Goal: Transaction & Acquisition: Purchase product/service

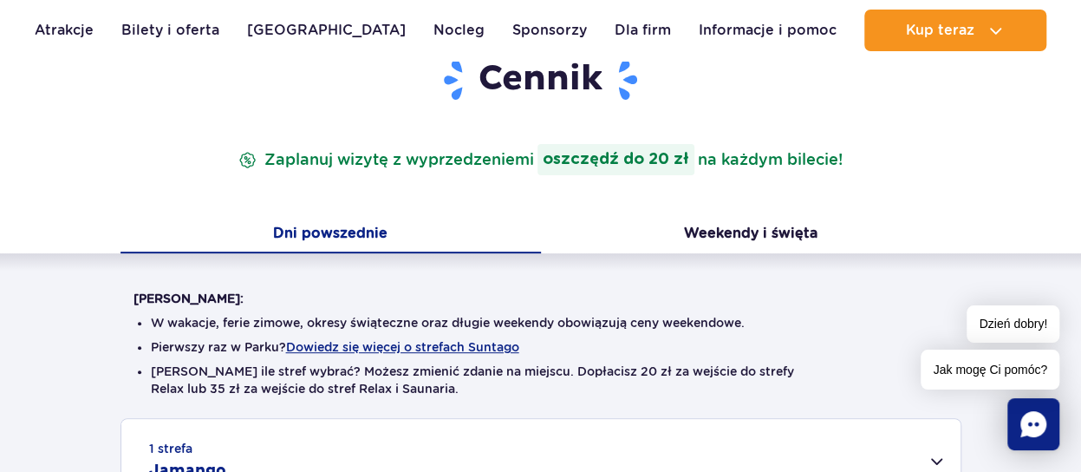
scroll to position [260, 0]
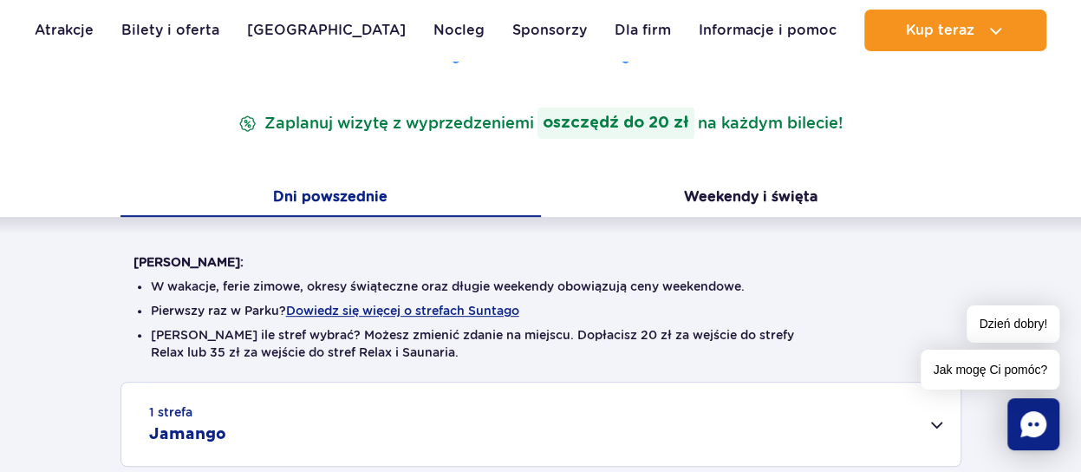
click at [361, 197] on button "Dni powszednie" at bounding box center [330, 198] width 420 height 36
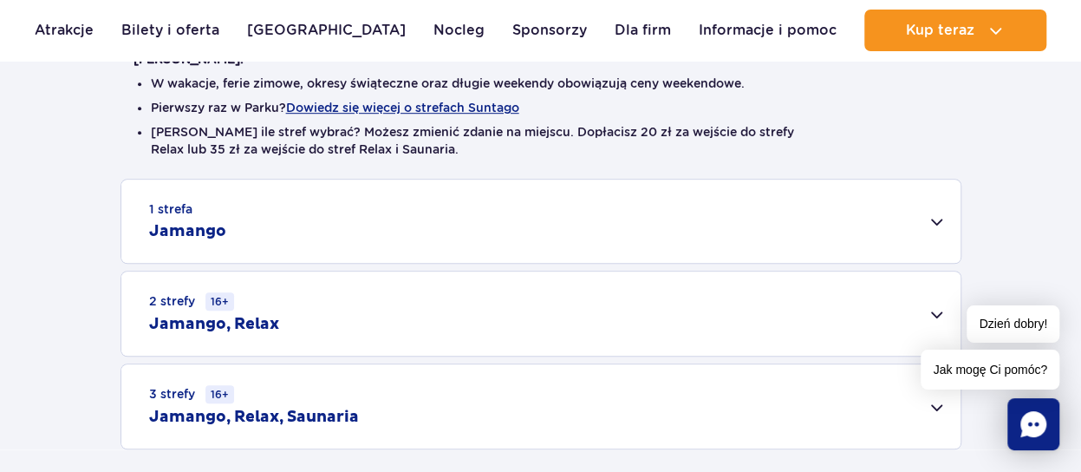
scroll to position [520, 0]
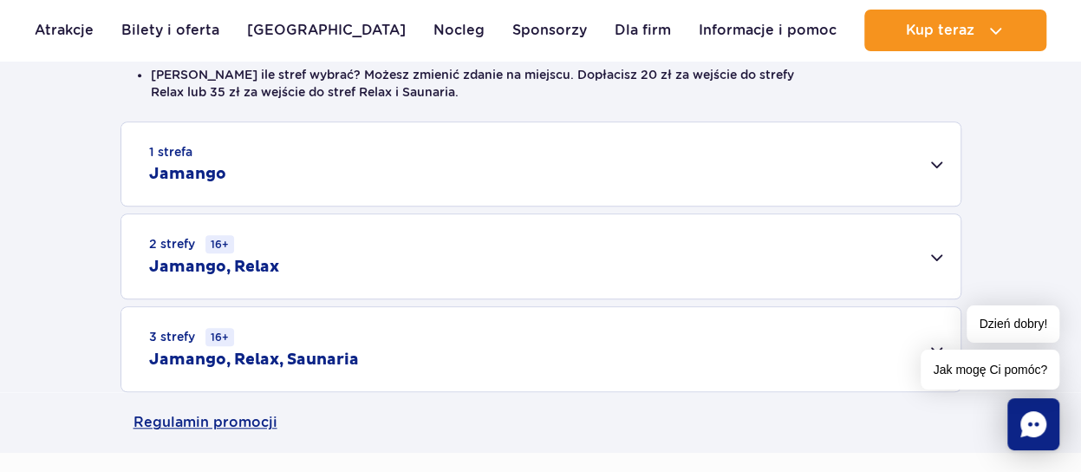
click at [933, 164] on div "1 strefa Jamango" at bounding box center [540, 163] width 839 height 83
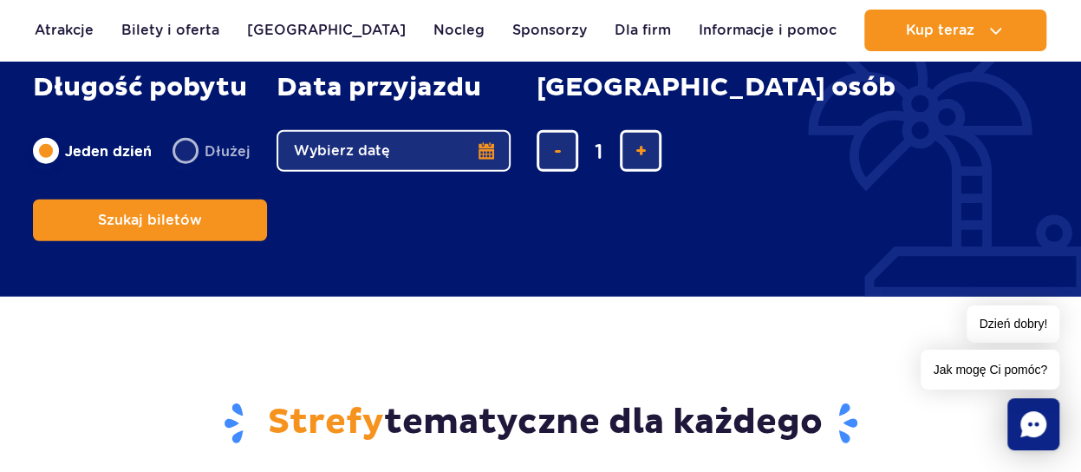
scroll to position [2080, 0]
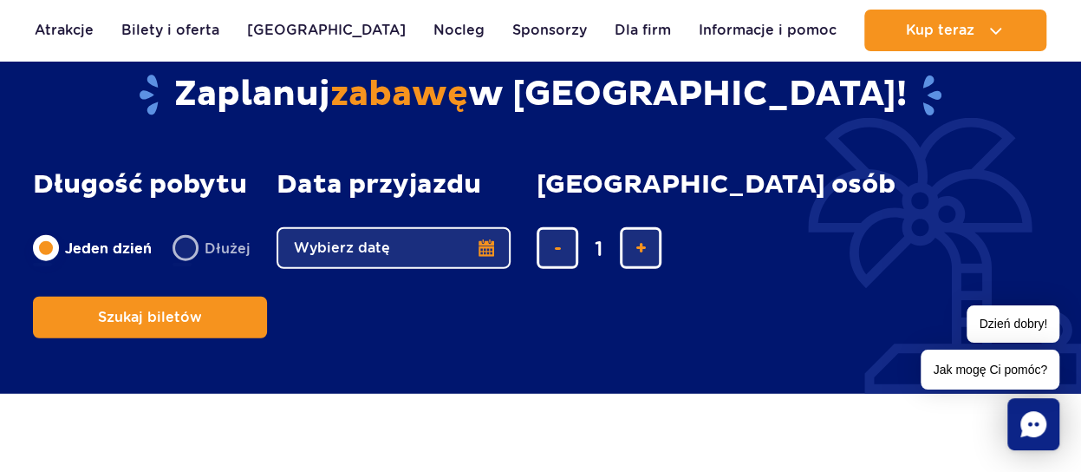
click at [489, 249] on button "Wybierz datę" at bounding box center [394, 248] width 234 height 42
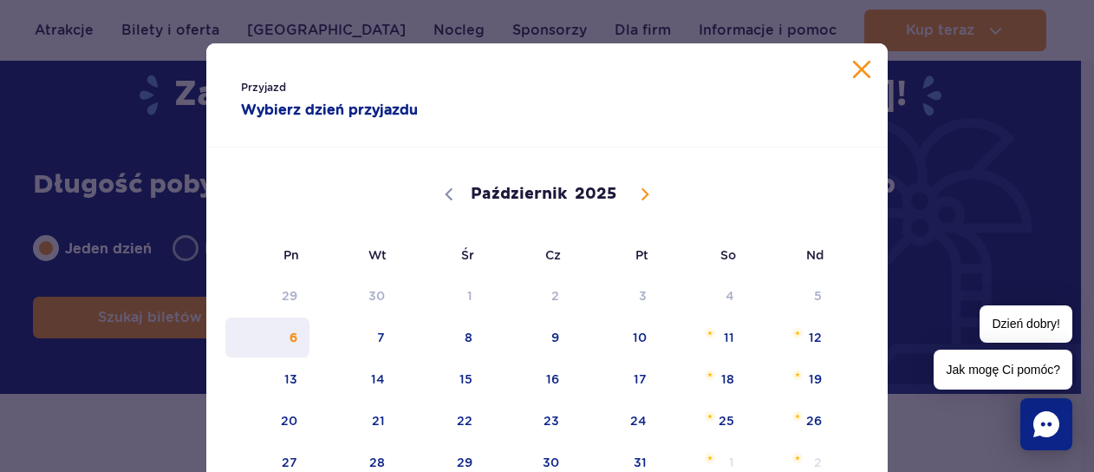
click at [291, 342] on span "6" at bounding box center [268, 337] width 88 height 40
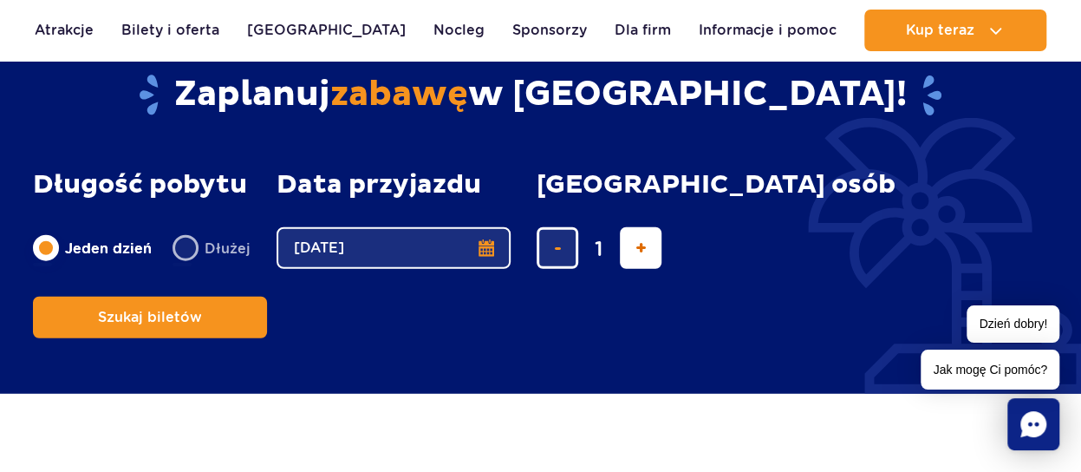
click at [645, 254] on button "dodaj bilet" at bounding box center [641, 248] width 42 height 42
type input "2"
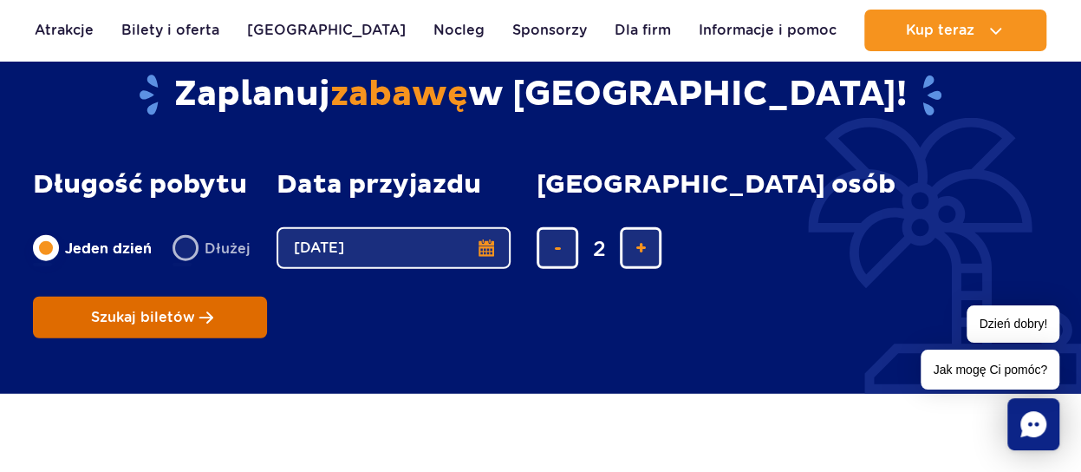
click at [195, 309] on span "Szukaj biletów" at bounding box center [143, 317] width 104 height 16
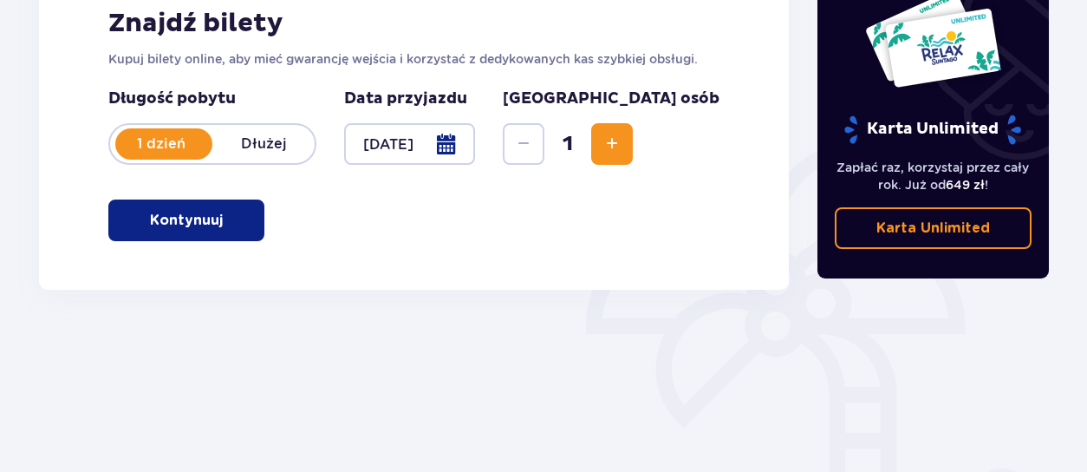
scroll to position [238, 0]
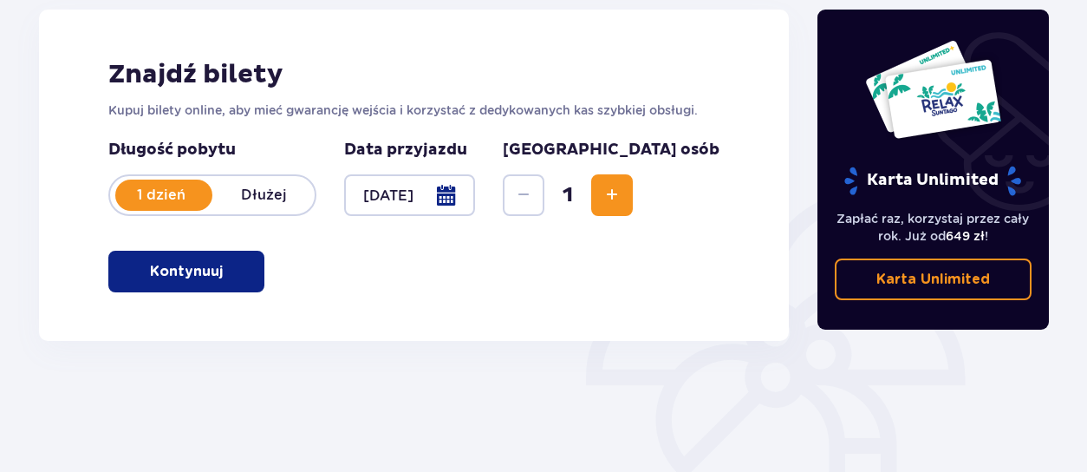
click at [622, 186] on span "Zwiększ" at bounding box center [612, 195] width 21 height 21
click at [202, 257] on button "Kontynuuj" at bounding box center [186, 272] width 156 height 42
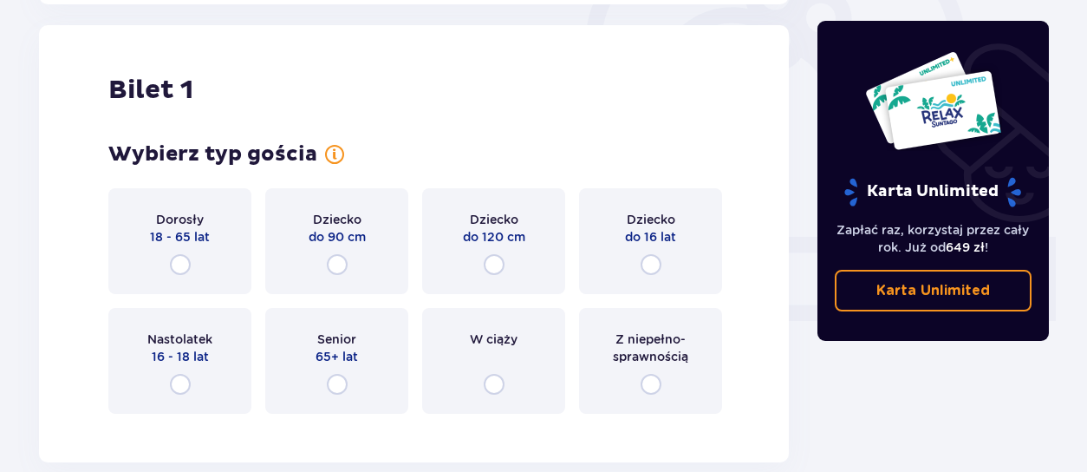
scroll to position [579, 0]
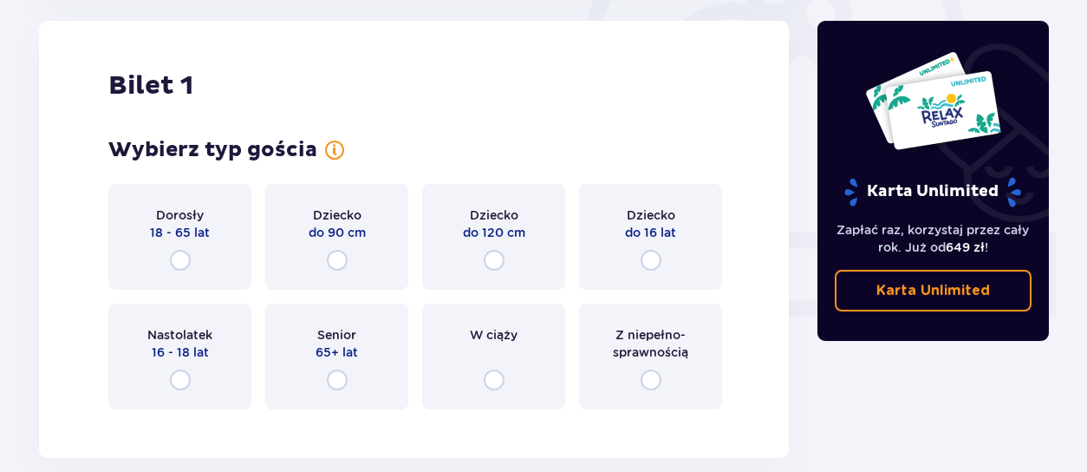
click at [179, 381] on input "radio" at bounding box center [180, 379] width 21 height 21
radio input "true"
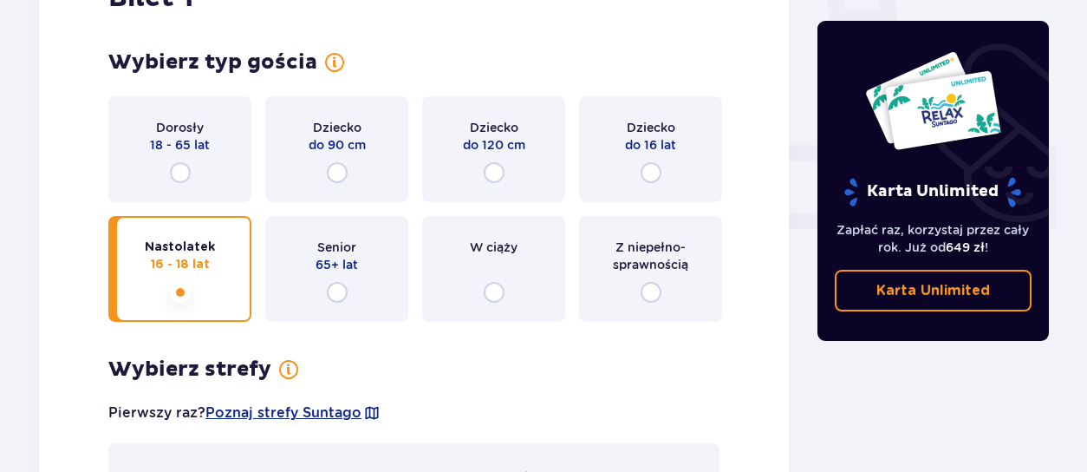
scroll to position [655, 0]
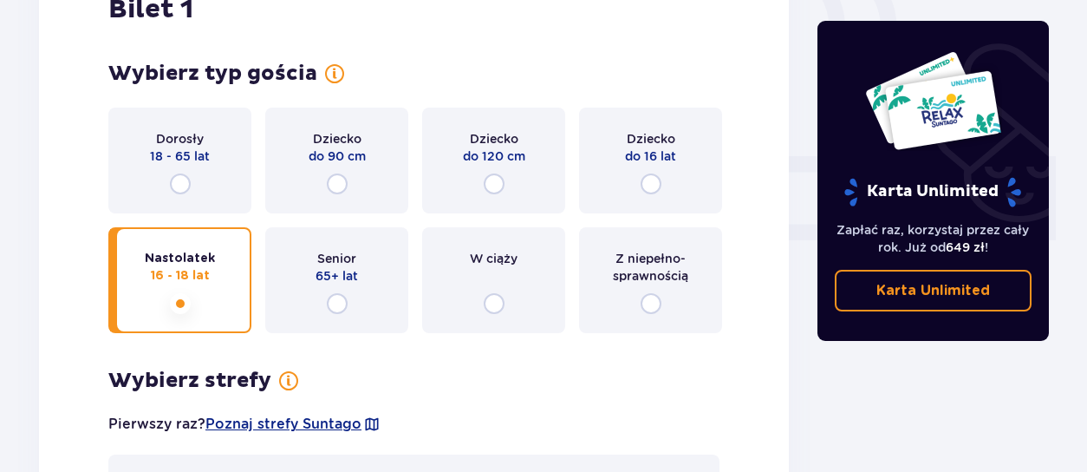
click at [657, 185] on input "radio" at bounding box center [651, 183] width 21 height 21
radio input "true"
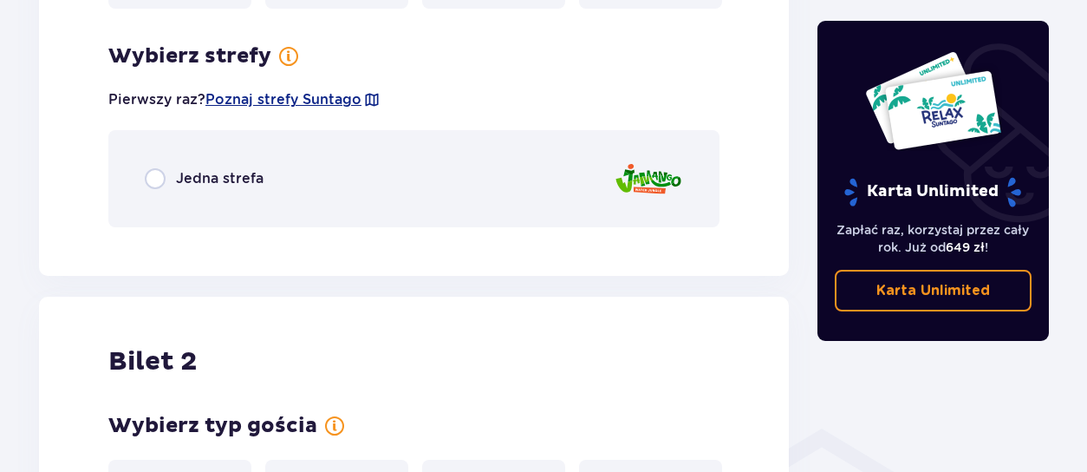
scroll to position [1002, 0]
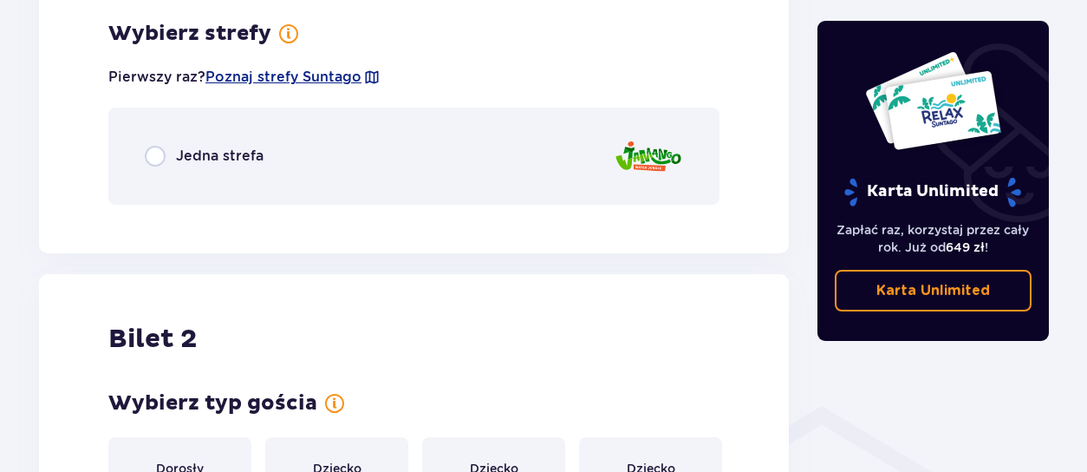
click at [154, 154] on input "radio" at bounding box center [155, 156] width 21 height 21
radio input "true"
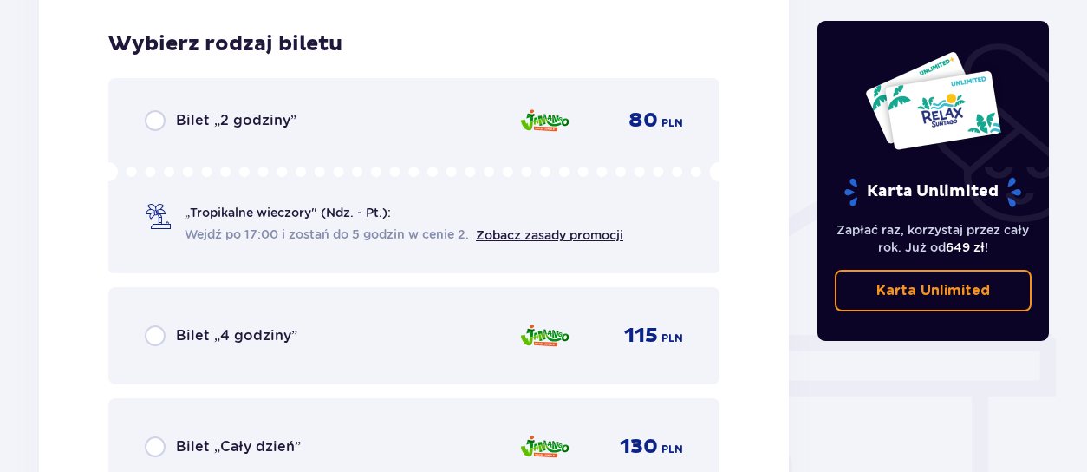
scroll to position [1220, 0]
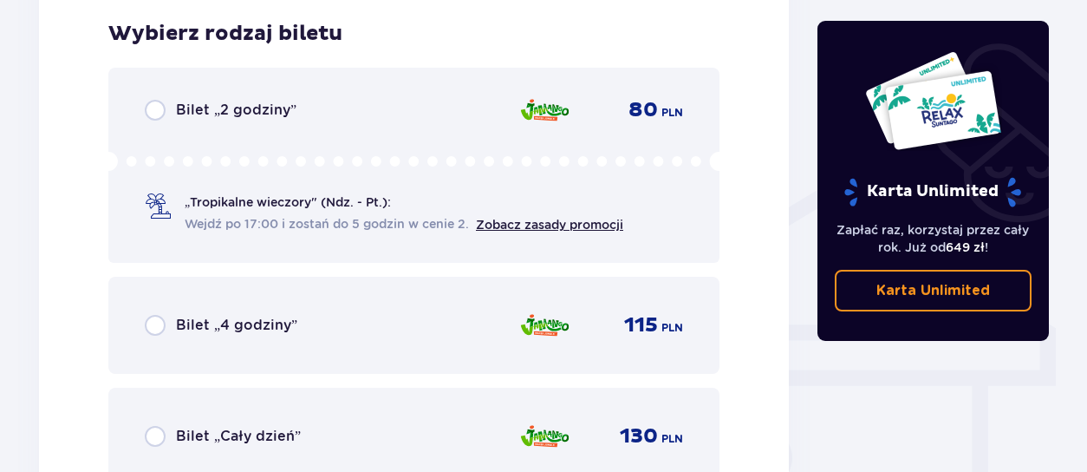
click at [153, 114] on input "radio" at bounding box center [155, 110] width 21 height 21
radio input "true"
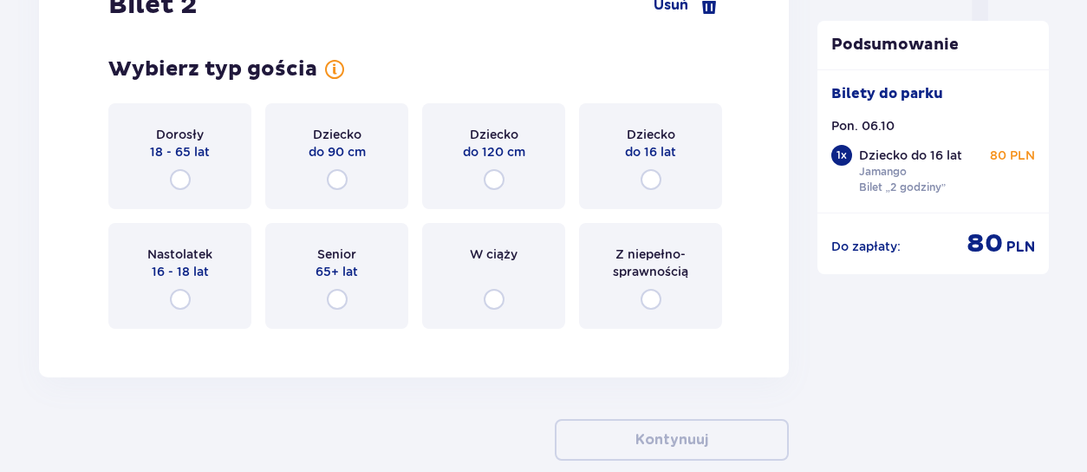
scroll to position [1840, 0]
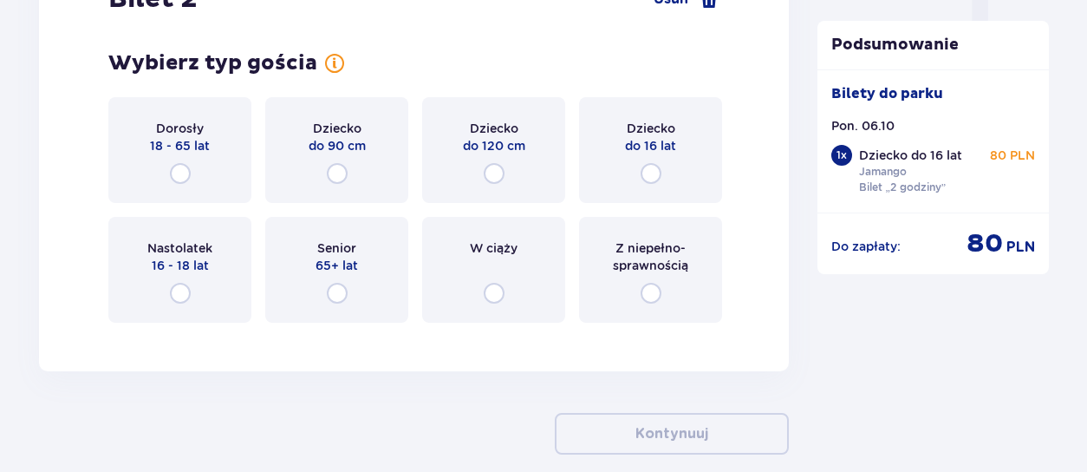
click at [178, 293] on input "radio" at bounding box center [180, 293] width 21 height 21
radio input "true"
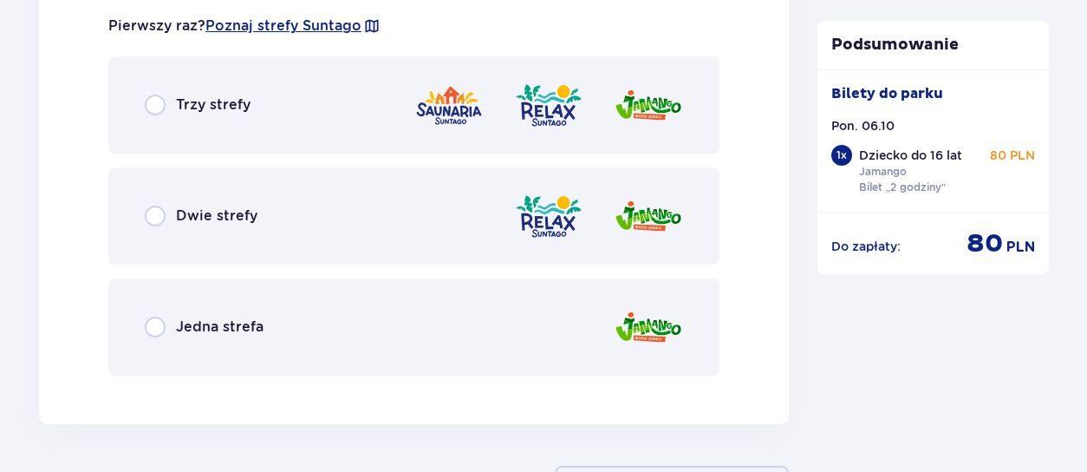
scroll to position [2263, 0]
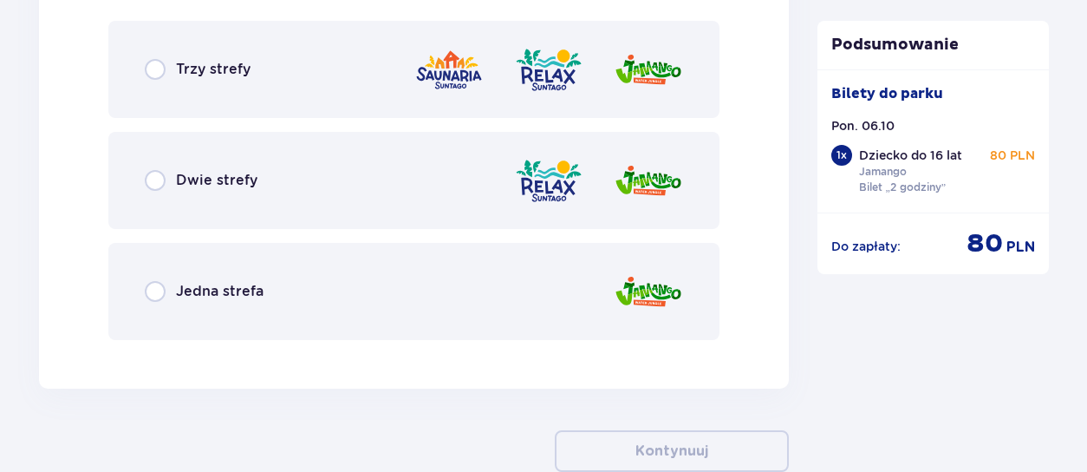
click at [154, 290] on input "radio" at bounding box center [155, 291] width 21 height 21
radio input "true"
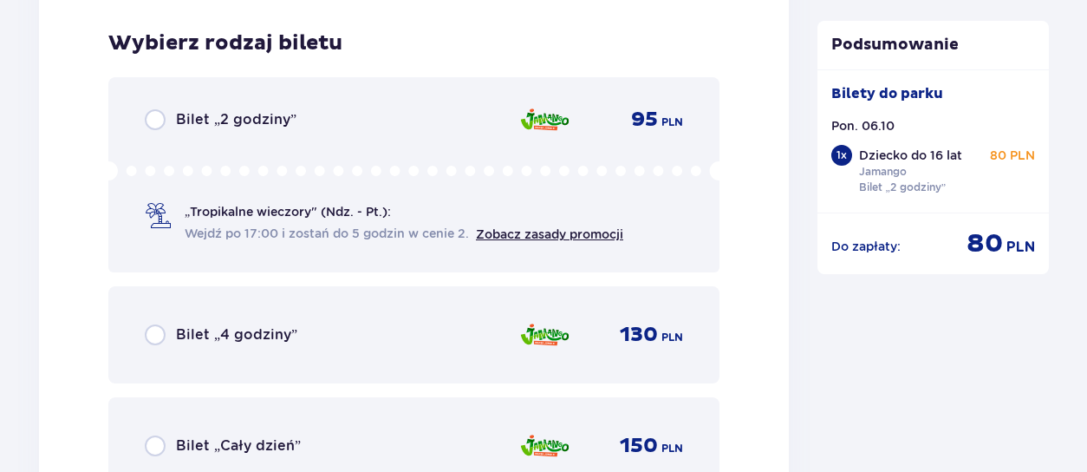
scroll to position [2617, 0]
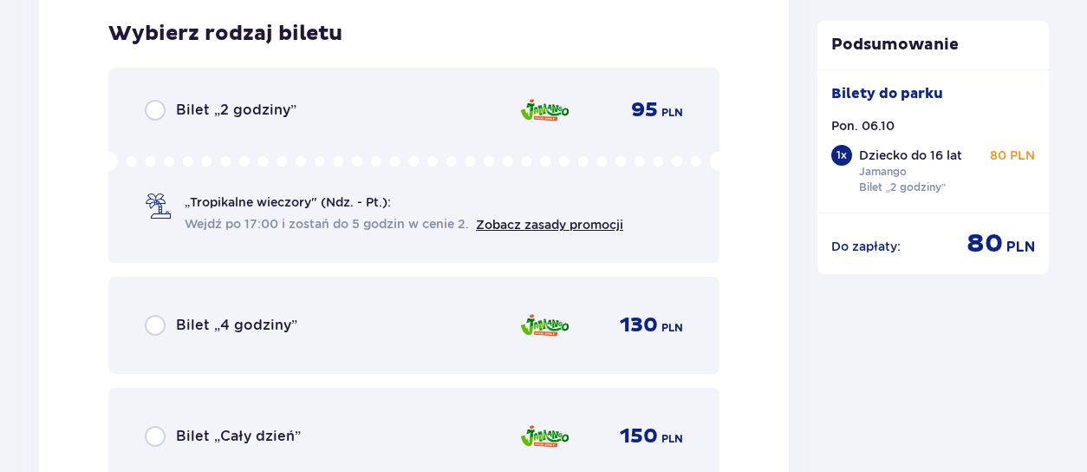
click at [161, 111] on input "radio" at bounding box center [155, 110] width 21 height 21
radio input "true"
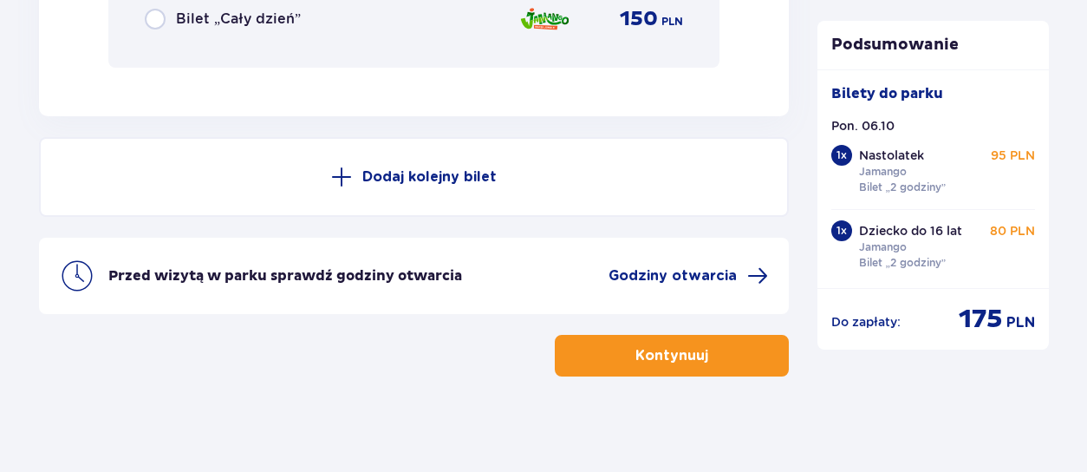
scroll to position [3043, 0]
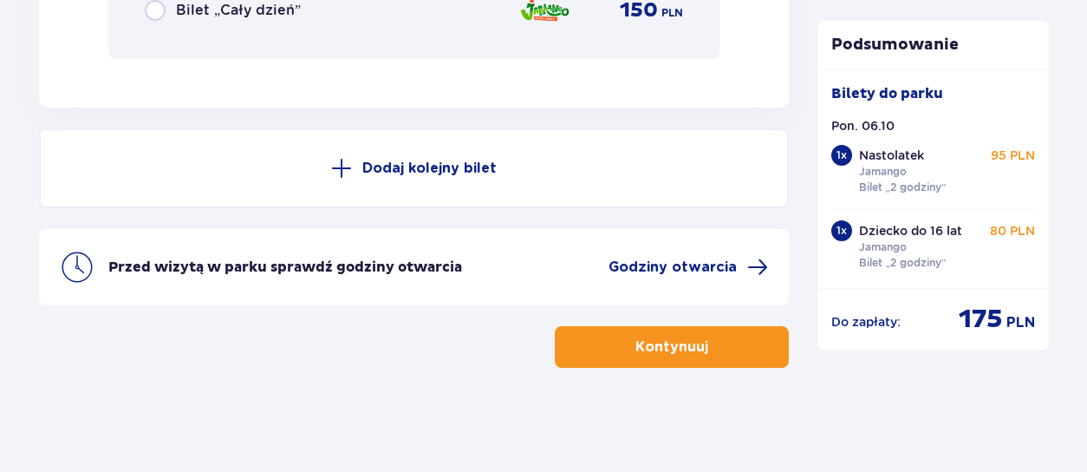
click at [664, 348] on p "Kontynuuj" at bounding box center [671, 346] width 73 height 19
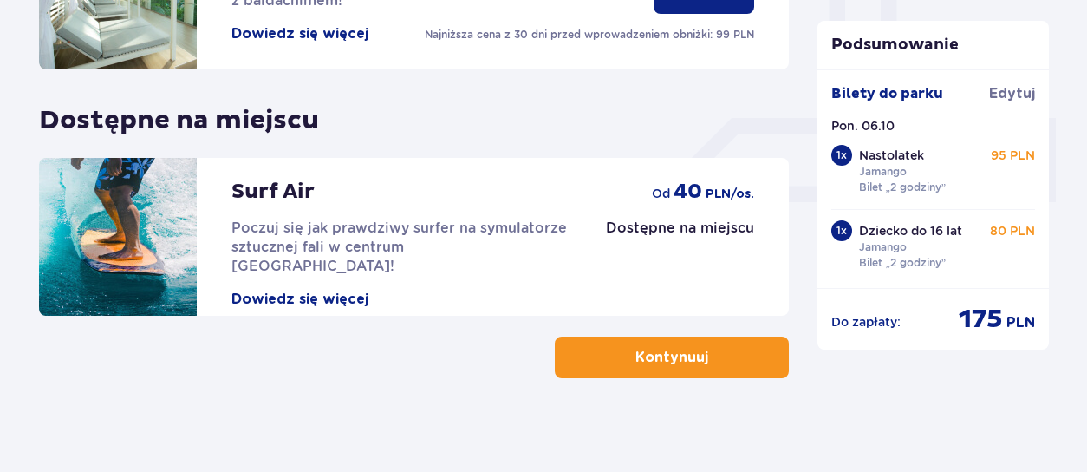
scroll to position [704, 0]
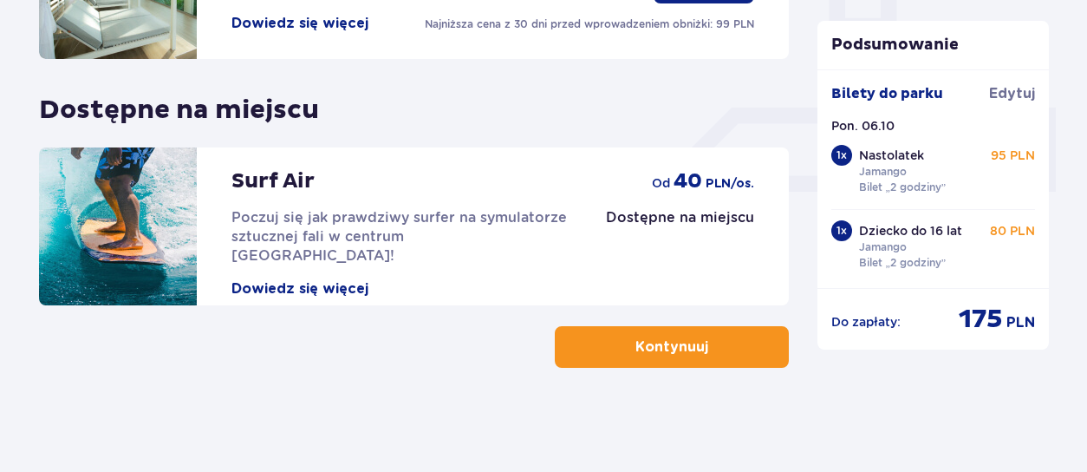
click at [689, 348] on p "Kontynuuj" at bounding box center [671, 346] width 73 height 19
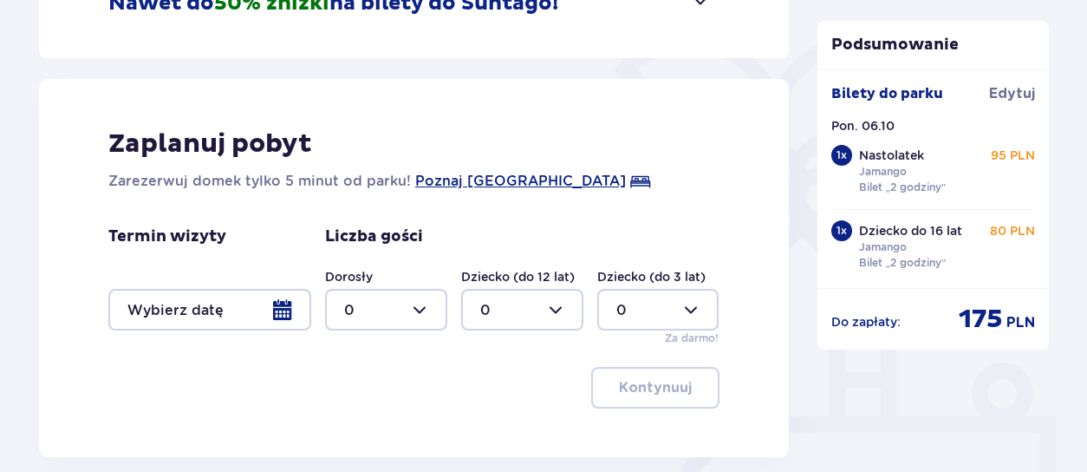
scroll to position [520, 0]
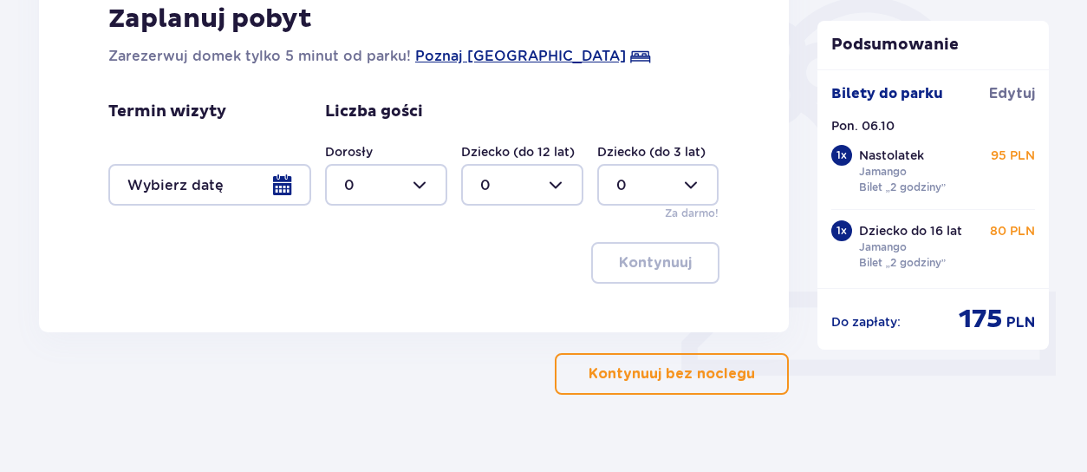
click at [704, 374] on p "Kontynuuj bez noclegu" at bounding box center [672, 373] width 166 height 19
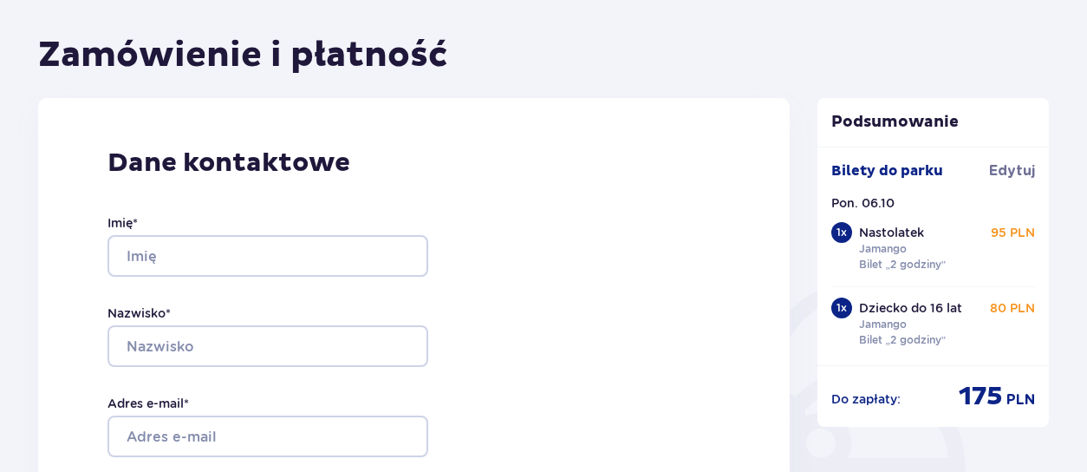
scroll to position [260, 0]
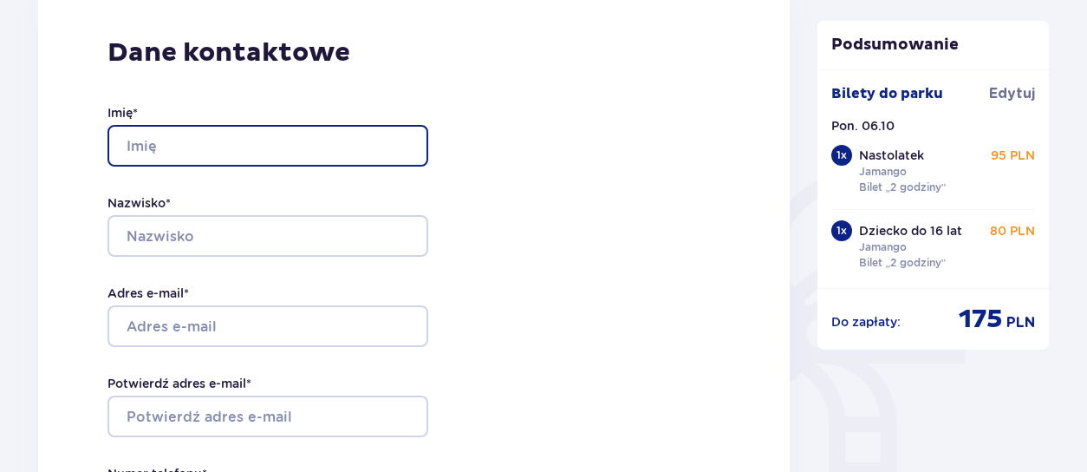
click at [166, 145] on input "Imię *" at bounding box center [267, 146] width 321 height 42
type input "Magdalena"
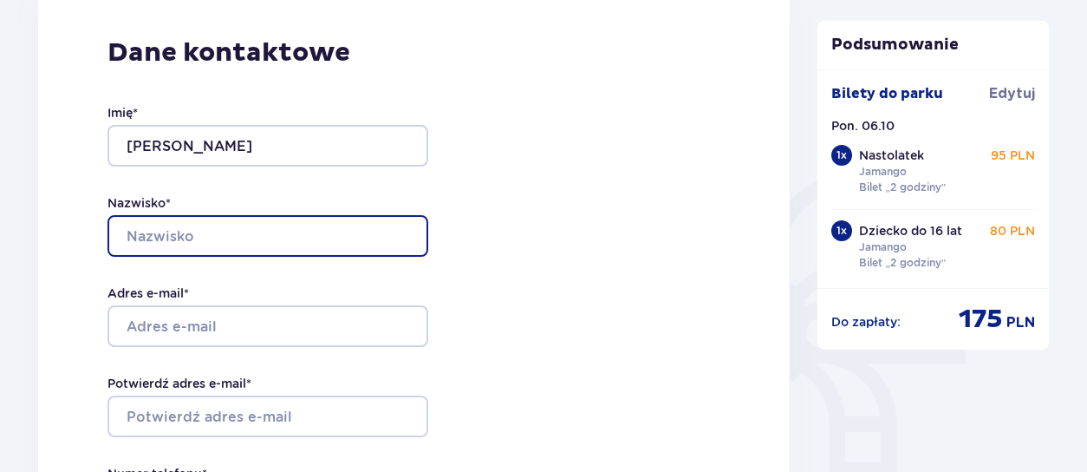
type input "Matulewicz"
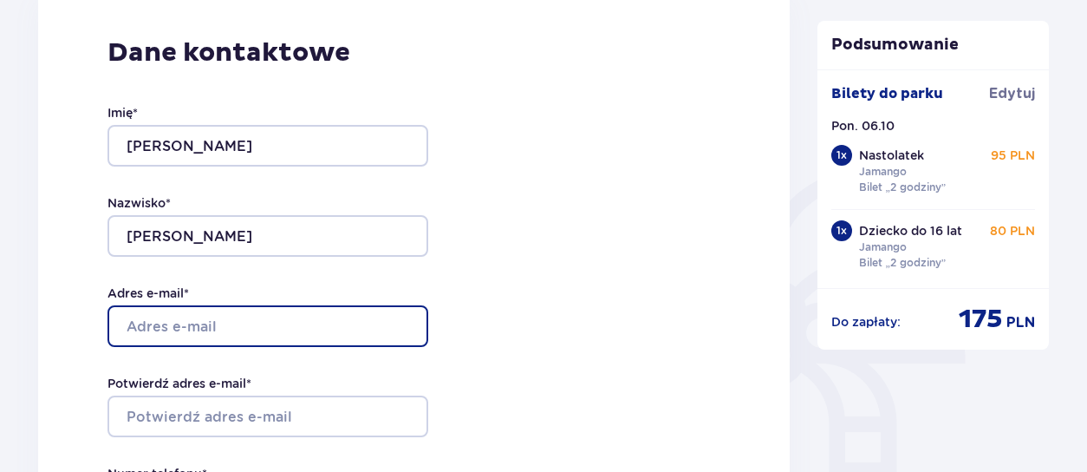
type input "magdalena.matulewicz@gmail.com"
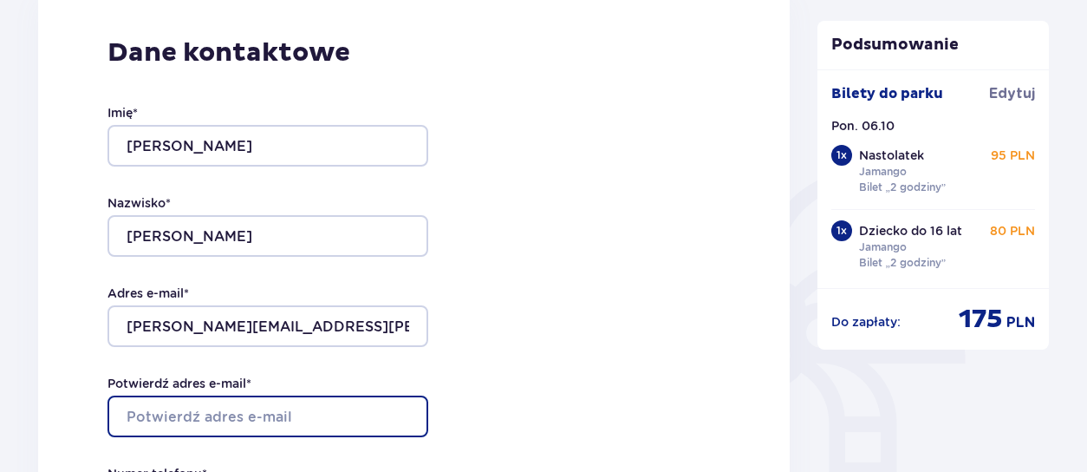
type input "magdalena.matulewicz@gmail.com"
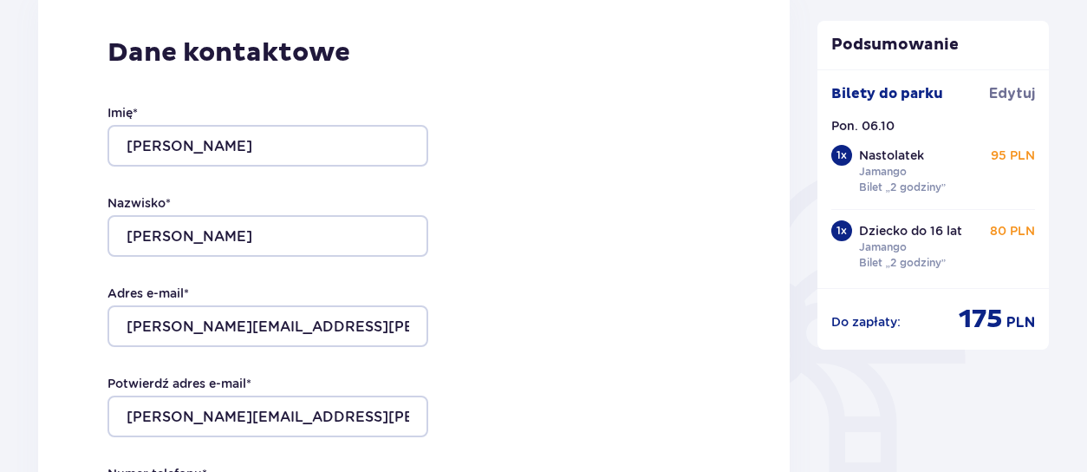
type input "609229876"
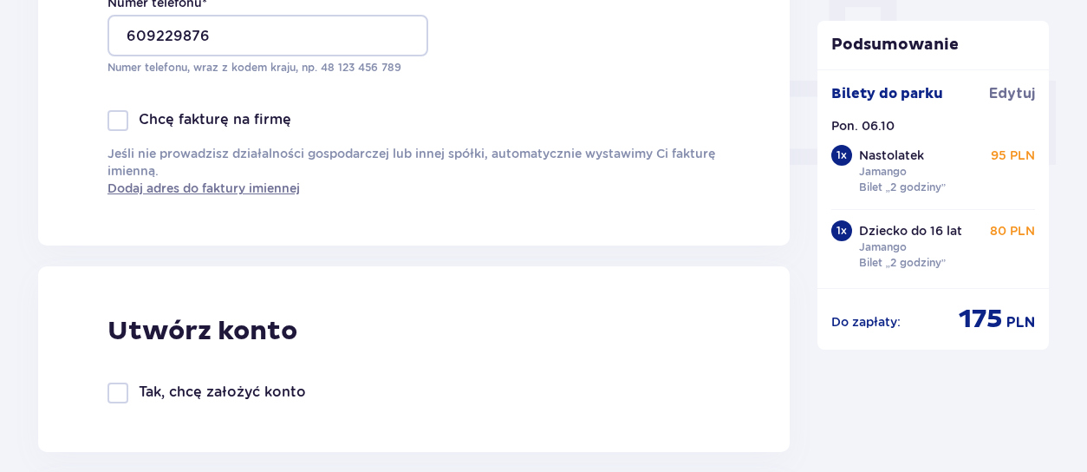
scroll to position [693, 0]
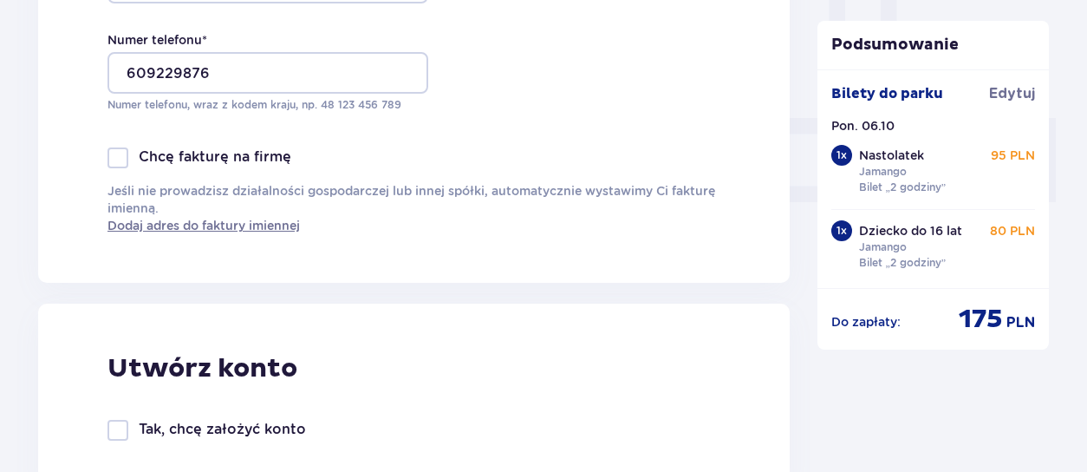
click at [114, 165] on div at bounding box center [117, 157] width 21 height 21
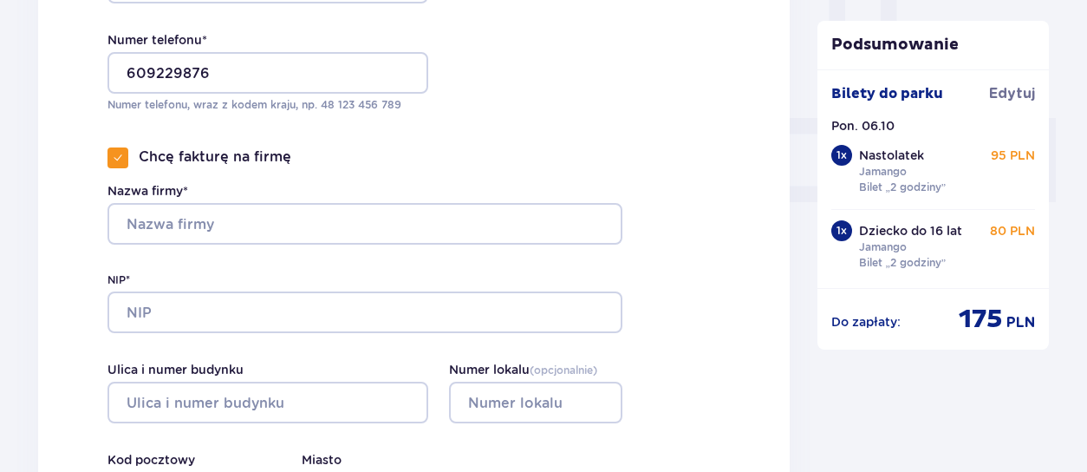
click at [118, 161] on span at bounding box center [118, 158] width 10 height 10
checkbox input "false"
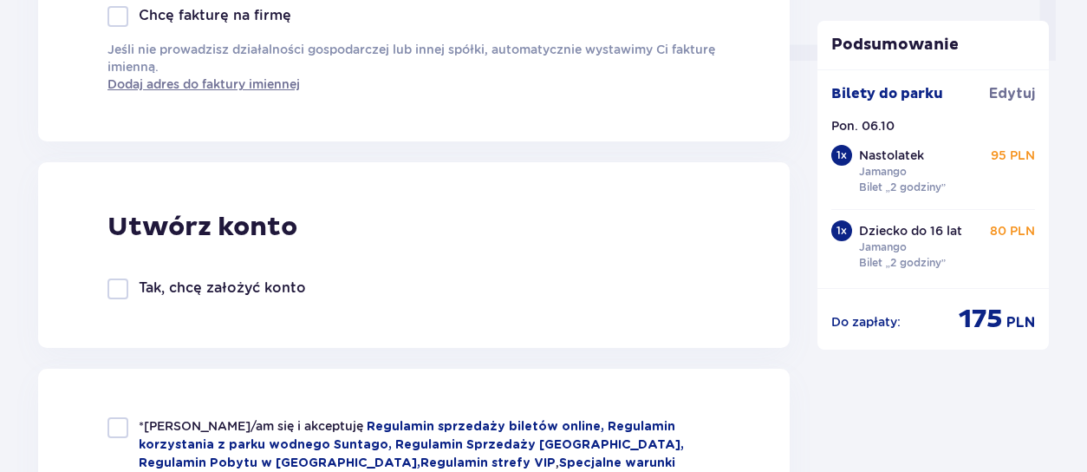
scroll to position [954, 0]
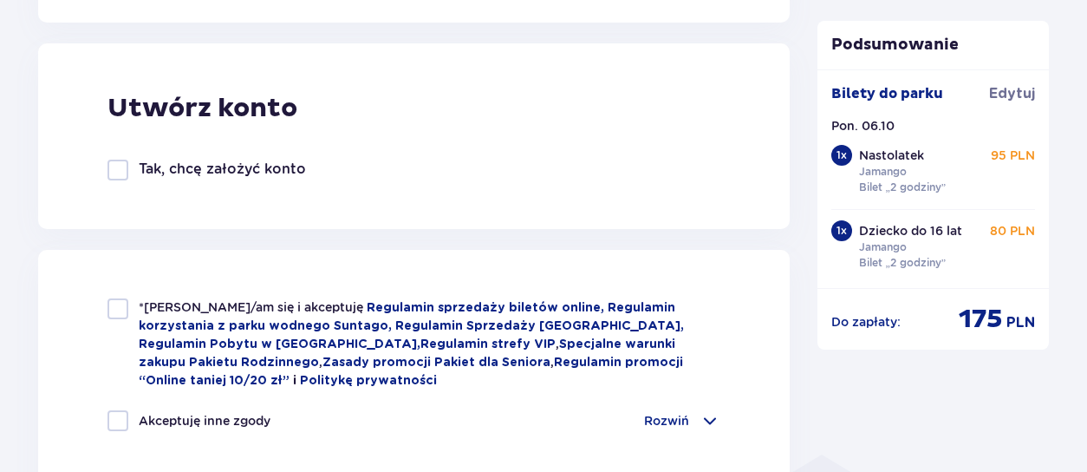
click at [118, 304] on div at bounding box center [117, 308] width 21 height 21
checkbox input "true"
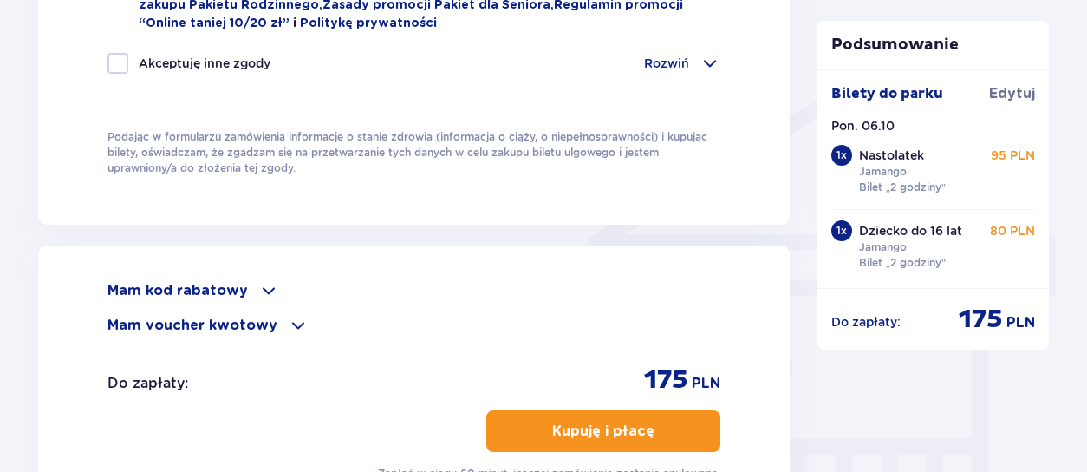
scroll to position [1474, 0]
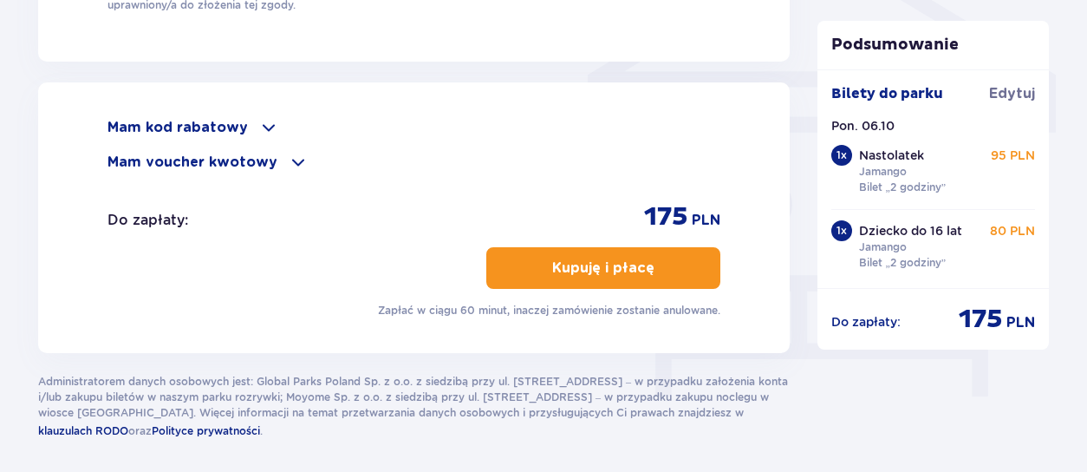
click at [610, 265] on p "Kupuję i płacę" at bounding box center [603, 267] width 102 height 19
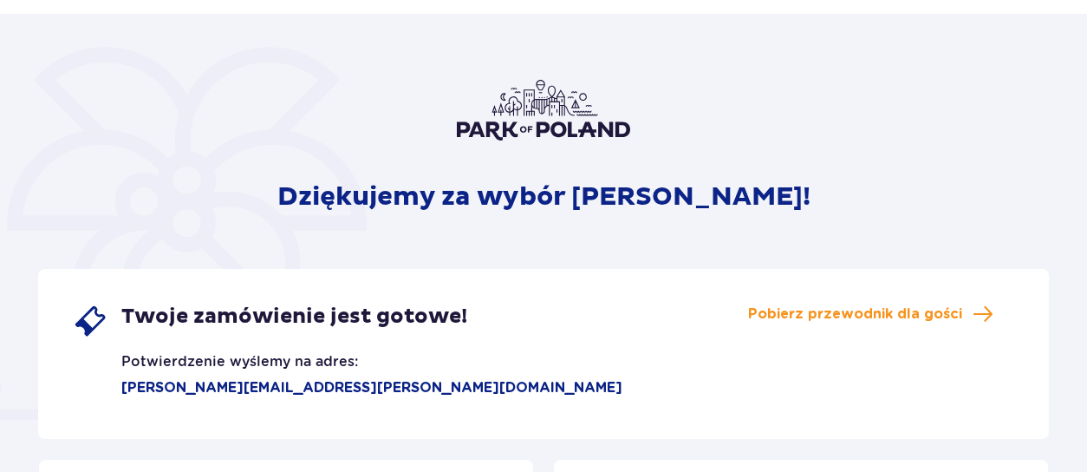
scroll to position [87, 0]
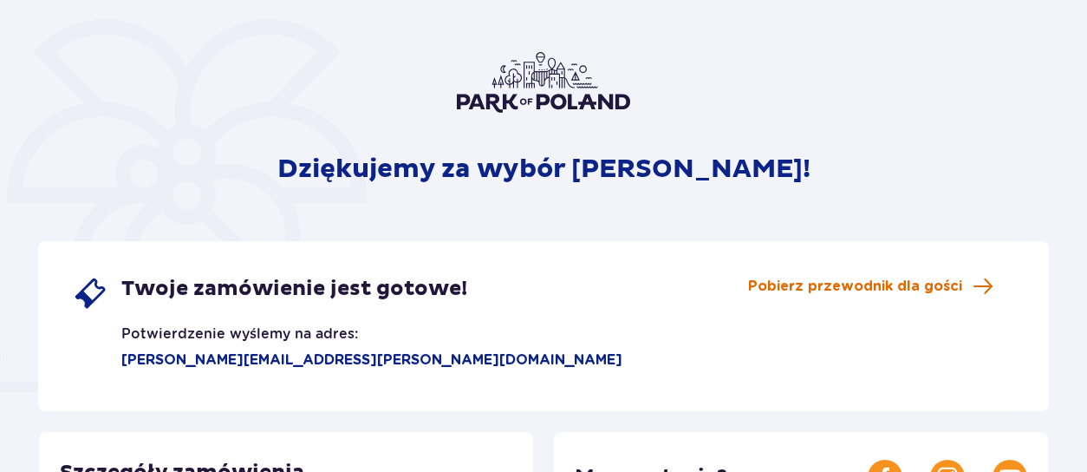
click at [897, 288] on span "Pobierz przewodnik dla gości" at bounding box center [855, 286] width 214 height 19
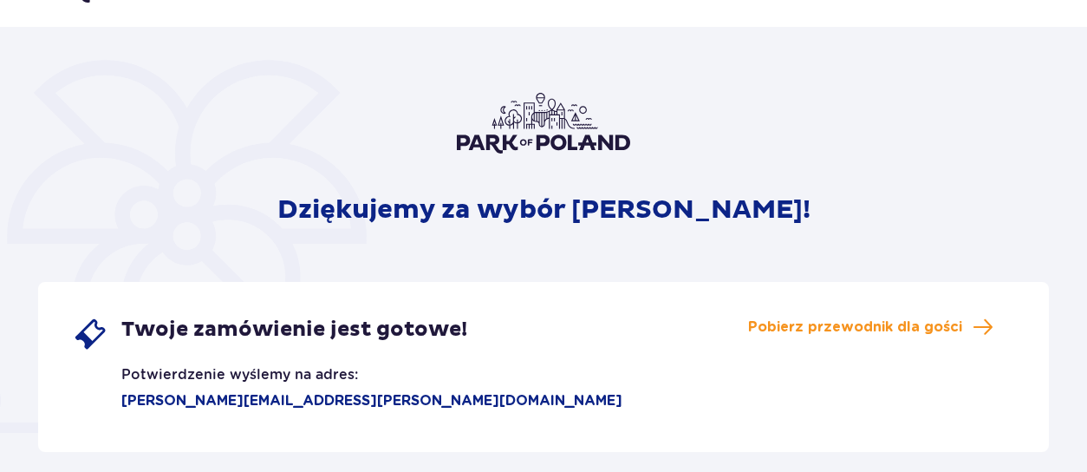
scroll to position [0, 0]
